Goal: Task Accomplishment & Management: Manage account settings

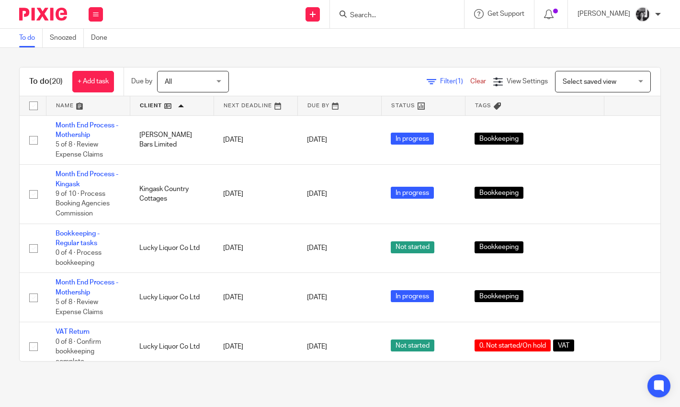
click at [427, 84] on link "Filter (1)" at bounding box center [449, 81] width 44 height 7
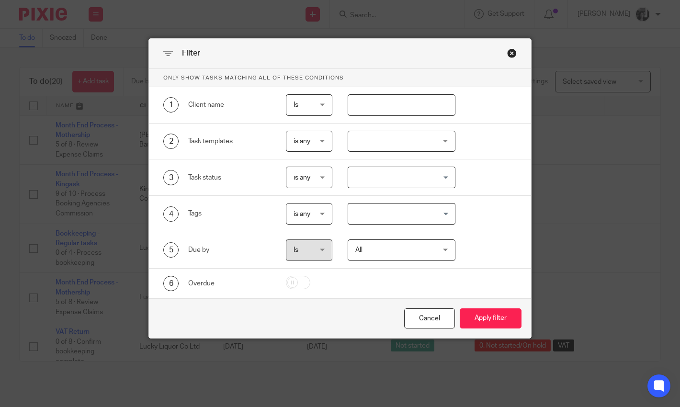
click at [405, 104] on input "text" at bounding box center [402, 105] width 108 height 22
type input "luck"
click at [460, 308] on button "Apply filter" at bounding box center [491, 318] width 62 height 21
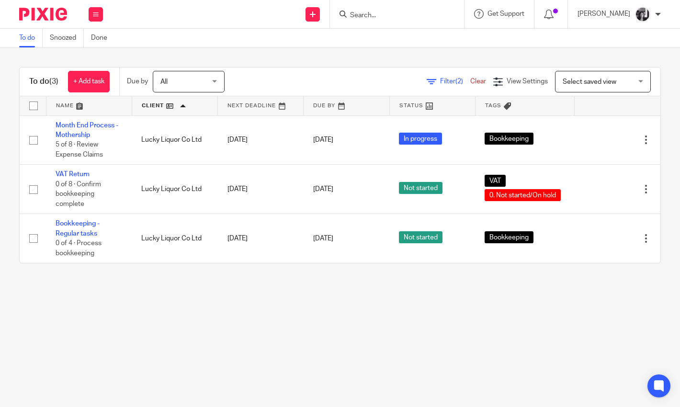
click at [383, 333] on main "To do Snoozed Done To do (3) + Add task Due by All All Today Tomorrow This week…" at bounding box center [340, 203] width 680 height 407
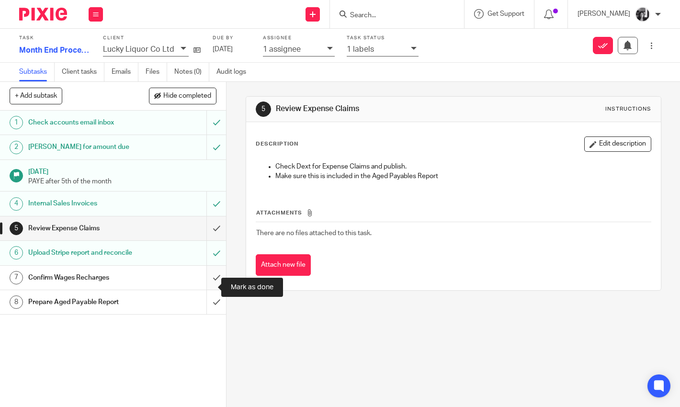
click at [206, 288] on input "submit" at bounding box center [113, 278] width 226 height 24
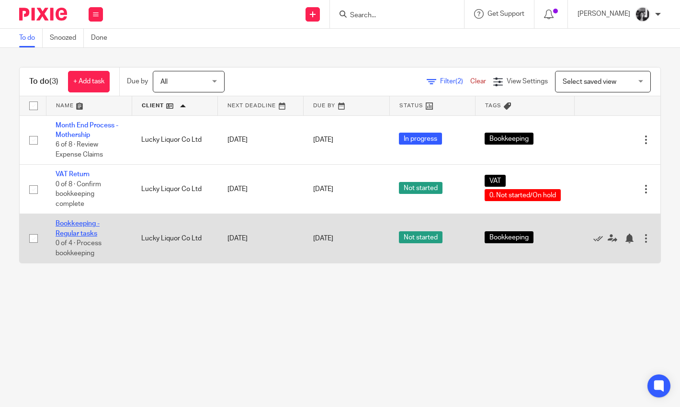
click at [76, 237] on link "Bookkeeping - Regular tasks" at bounding box center [78, 228] width 44 height 16
click at [593, 243] on icon at bounding box center [598, 239] width 10 height 10
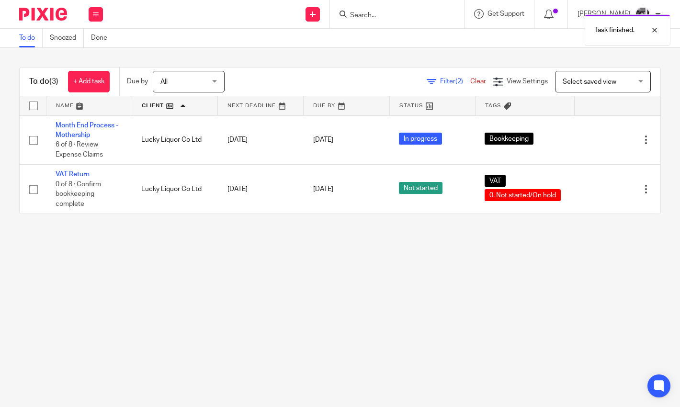
click at [562, 263] on main "To do Snoozed Done To do (3) + Add task Due by All All Today Tomorrow This week…" at bounding box center [340, 203] width 680 height 407
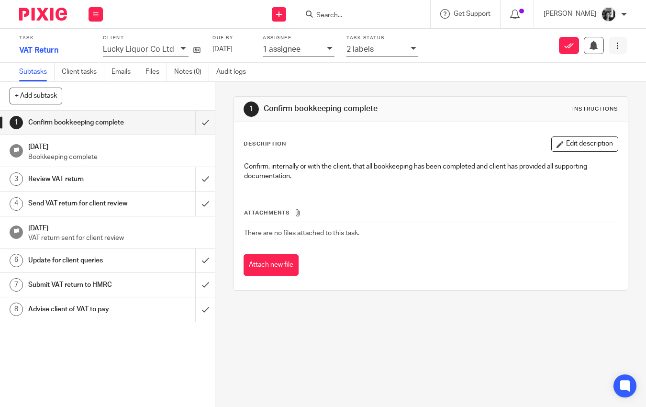
click at [614, 48] on icon at bounding box center [617, 45] width 7 height 7
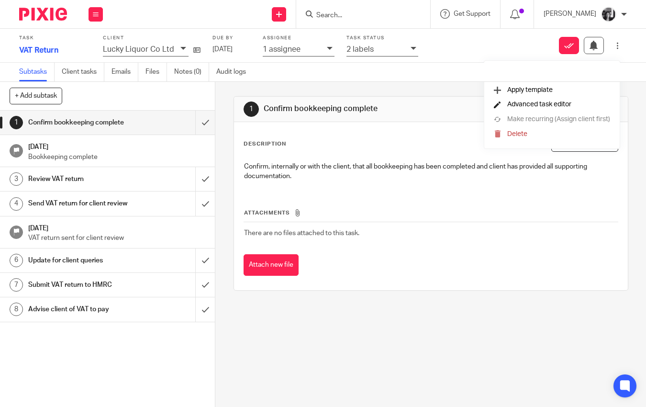
click at [525, 105] on span "Advanced task editor" at bounding box center [539, 104] width 64 height 7
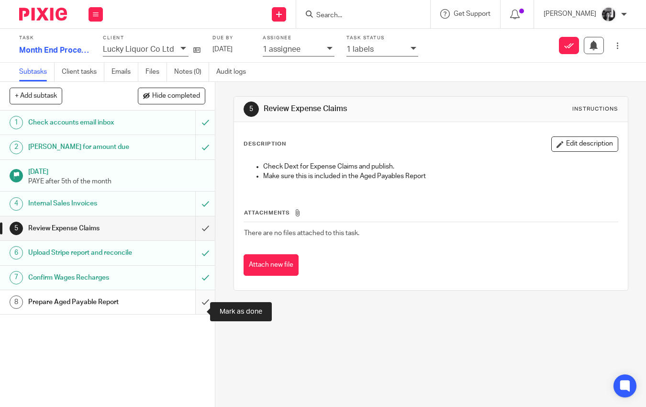
click at [195, 314] on input "submit" at bounding box center [107, 302] width 215 height 24
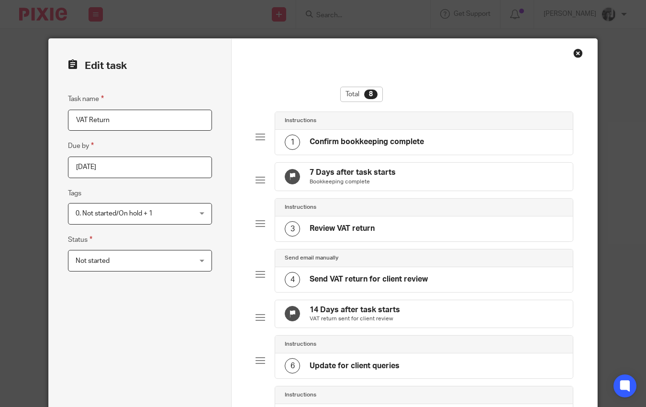
click at [199, 263] on div "Not started Not started" at bounding box center [140, 261] width 144 height 22
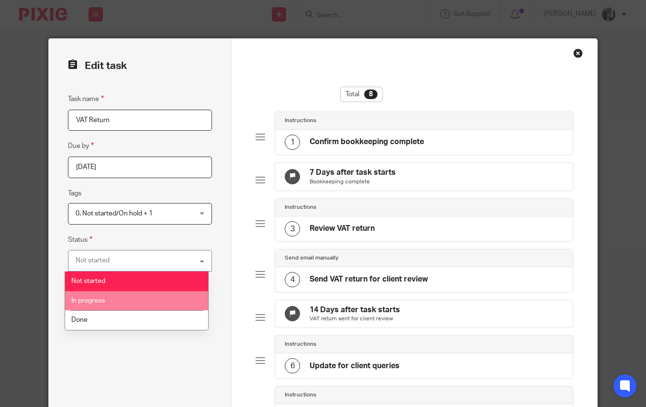
click at [149, 303] on li "In progress" at bounding box center [136, 301] width 143 height 20
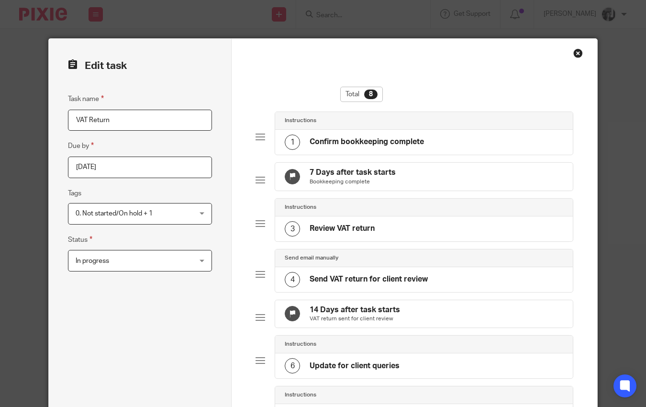
click at [153, 308] on div "Task name VAT Return Due by 2025-09-07 Tags 0. Not started/On hold + 1 0. Not s…" at bounding box center [140, 334] width 144 height 482
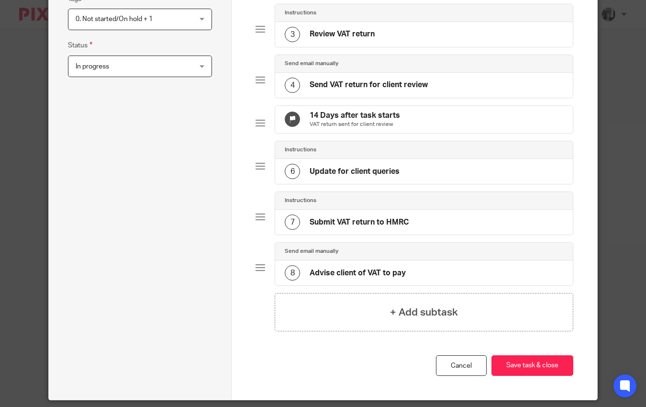
scroll to position [241, 0]
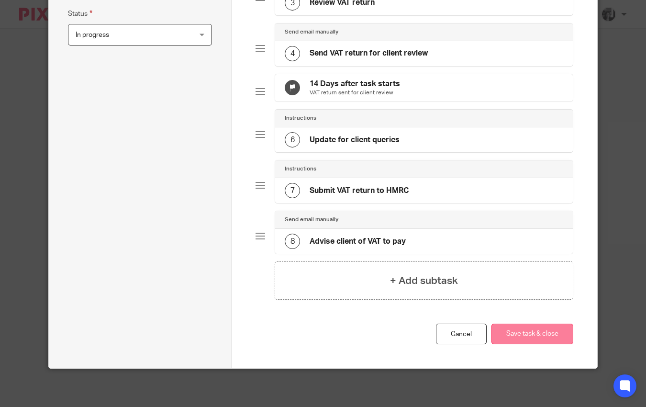
click at [525, 338] on button "Save task & close" at bounding box center [533, 334] width 82 height 21
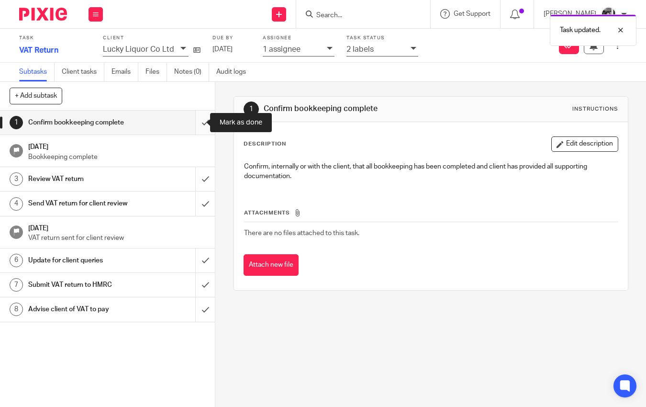
click at [194, 121] on input "submit" at bounding box center [107, 123] width 215 height 24
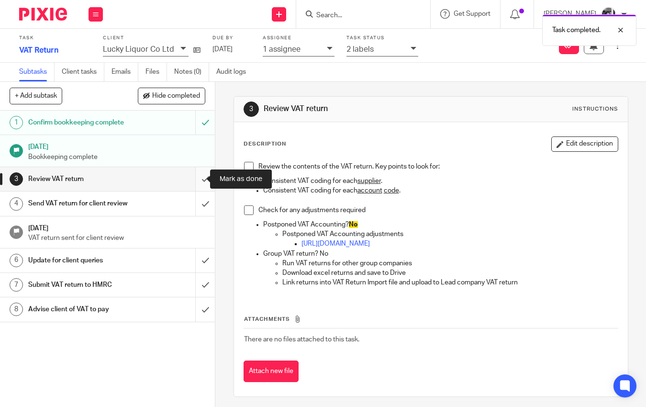
click at [197, 178] on input "submit" at bounding box center [107, 179] width 215 height 24
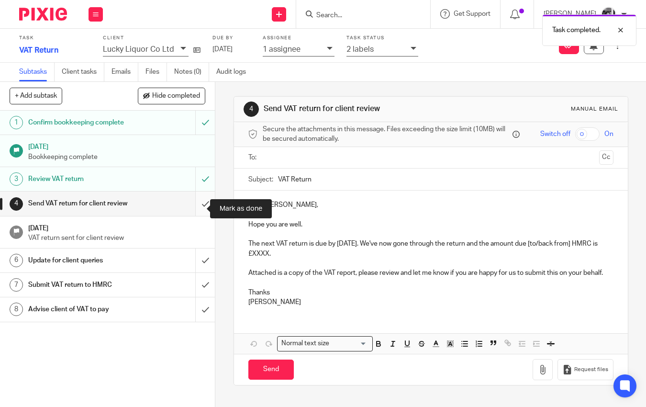
click at [193, 209] on input "submit" at bounding box center [107, 204] width 215 height 24
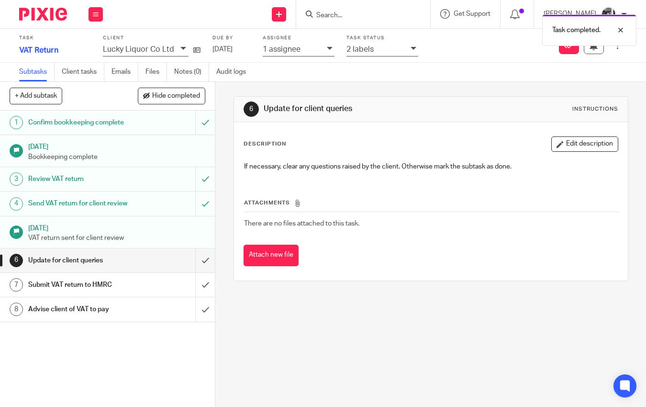
click at [411, 52] on div at bounding box center [415, 49] width 8 height 11
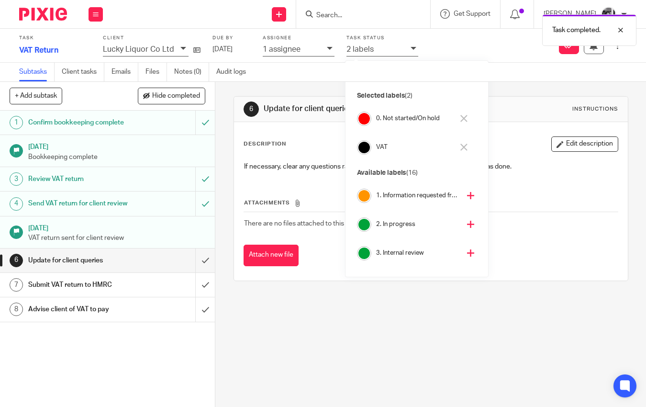
click at [465, 121] on icon at bounding box center [464, 118] width 7 height 7
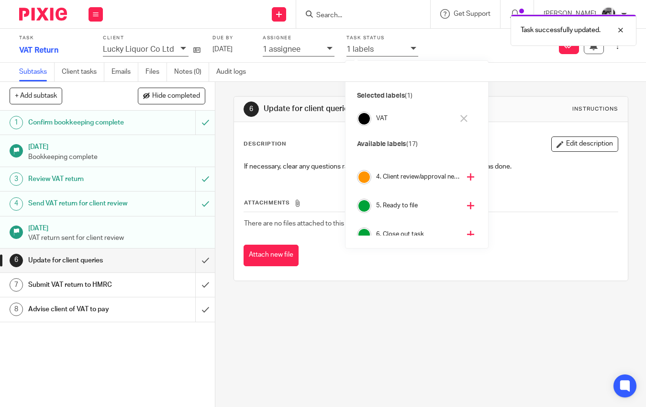
scroll to position [105, 0]
click at [467, 178] on icon at bounding box center [470, 176] width 7 height 7
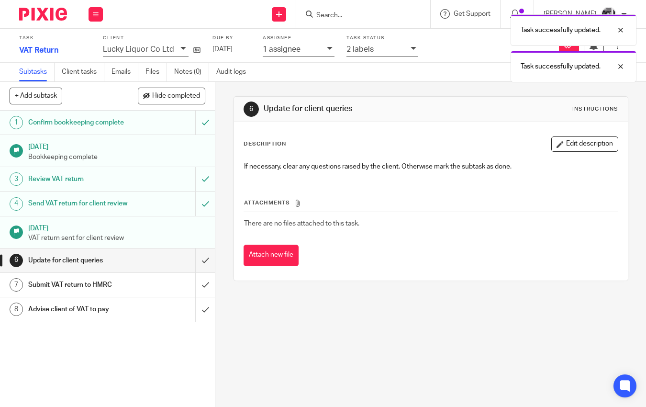
click at [525, 95] on div "6 Update for client queries Instructions Description Edit description If necess…" at bounding box center [431, 189] width 395 height 214
click at [610, 51] on button at bounding box center [618, 45] width 18 height 17
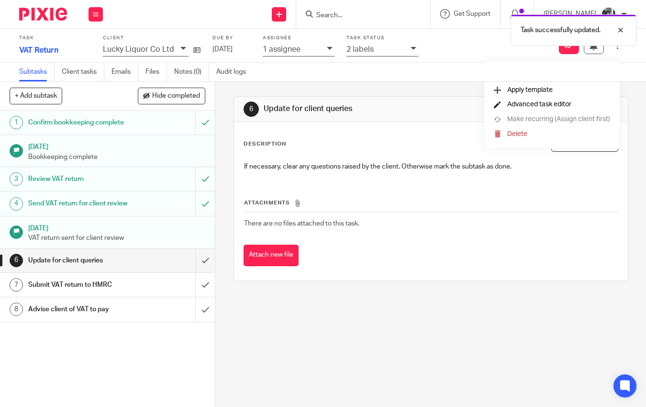
click at [531, 108] on span "Advanced task editor" at bounding box center [539, 104] width 64 height 7
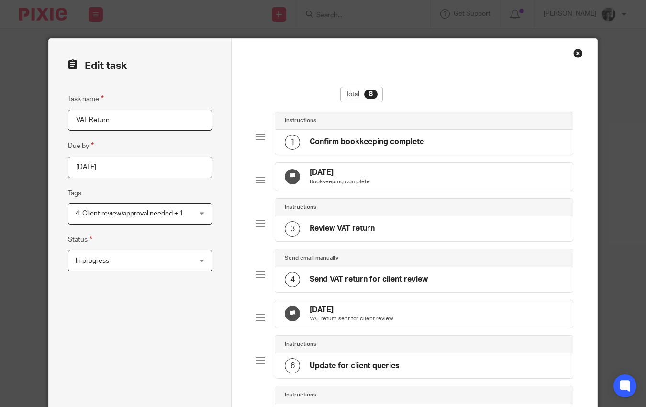
click at [577, 51] on div "Close this dialog window" at bounding box center [579, 53] width 10 height 10
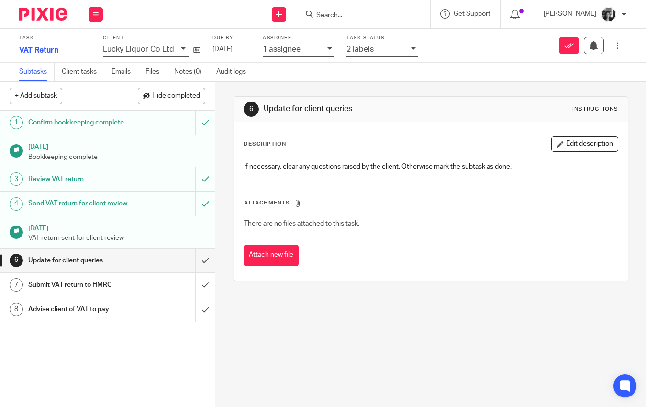
click at [574, 76] on div "Subtasks Client tasks Emails Files Notes (0) Audit logs" at bounding box center [323, 72] width 646 height 19
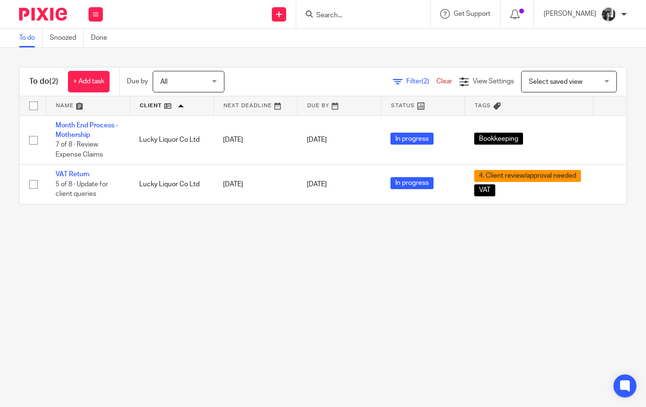
click at [406, 80] on span "Filter (2)" at bounding box center [421, 81] width 30 height 7
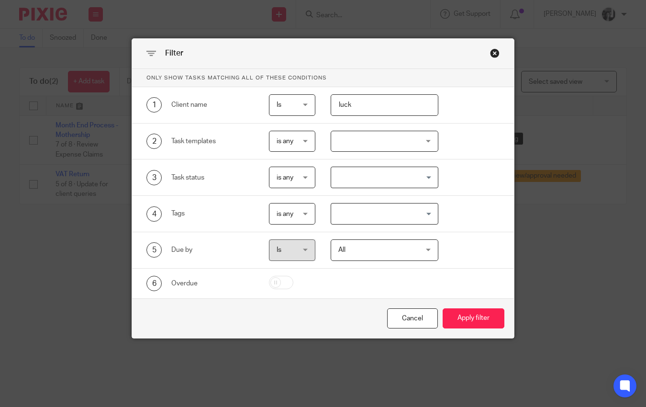
drag, startPoint x: 361, startPoint y: 110, endPoint x: 322, endPoint y: 106, distance: 39.4
click at [322, 106] on div "luck" at bounding box center [377, 105] width 123 height 22
type input "red"
click at [443, 308] on button "Apply filter" at bounding box center [474, 318] width 62 height 21
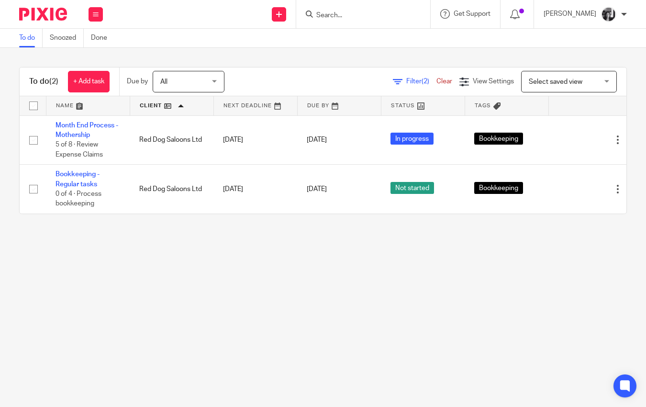
click at [276, 309] on main "To do Snoozed Done To do (2) + Add task Due by All All Today Tomorrow This week…" at bounding box center [323, 203] width 646 height 407
